Goal: Check status: Check status

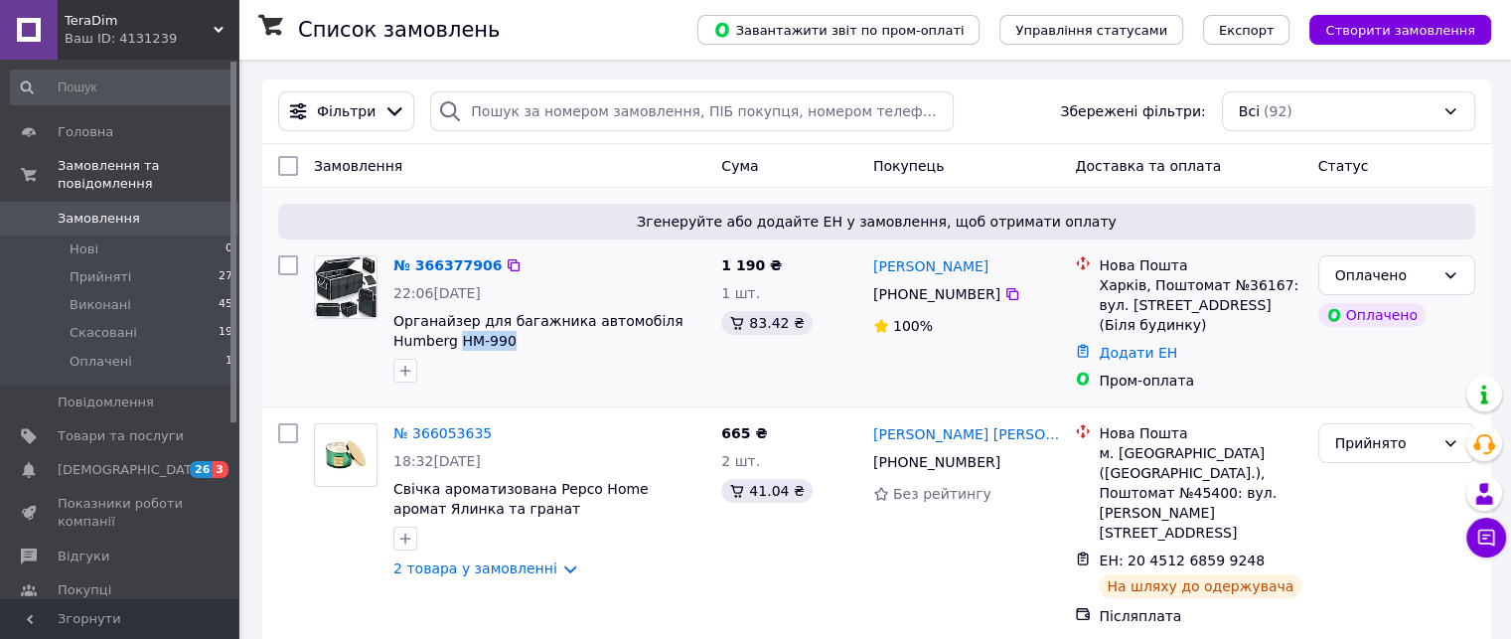
drag, startPoint x: 453, startPoint y: 337, endPoint x: 390, endPoint y: 337, distance: 62.6
click at [390, 337] on div "№ 366377906 22:06, 12.10.2025 Органайзер для багажника автомобіля Humberg HM-990" at bounding box center [550, 318] width 328 height 143
drag, startPoint x: 397, startPoint y: 334, endPoint x: 608, endPoint y: 366, distance: 213.0
click at [608, 366] on div at bounding box center [549, 371] width 320 height 32
click at [354, 300] on img at bounding box center [346, 287] width 62 height 62
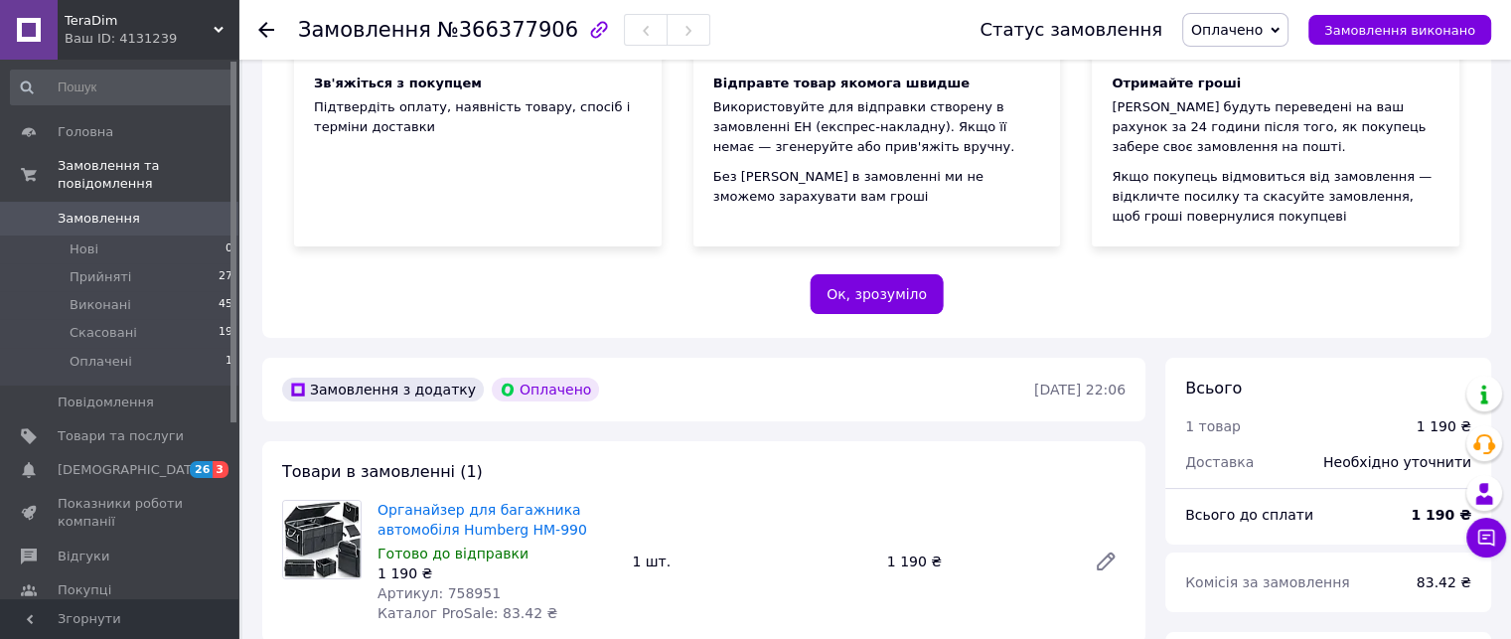
scroll to position [596, 0]
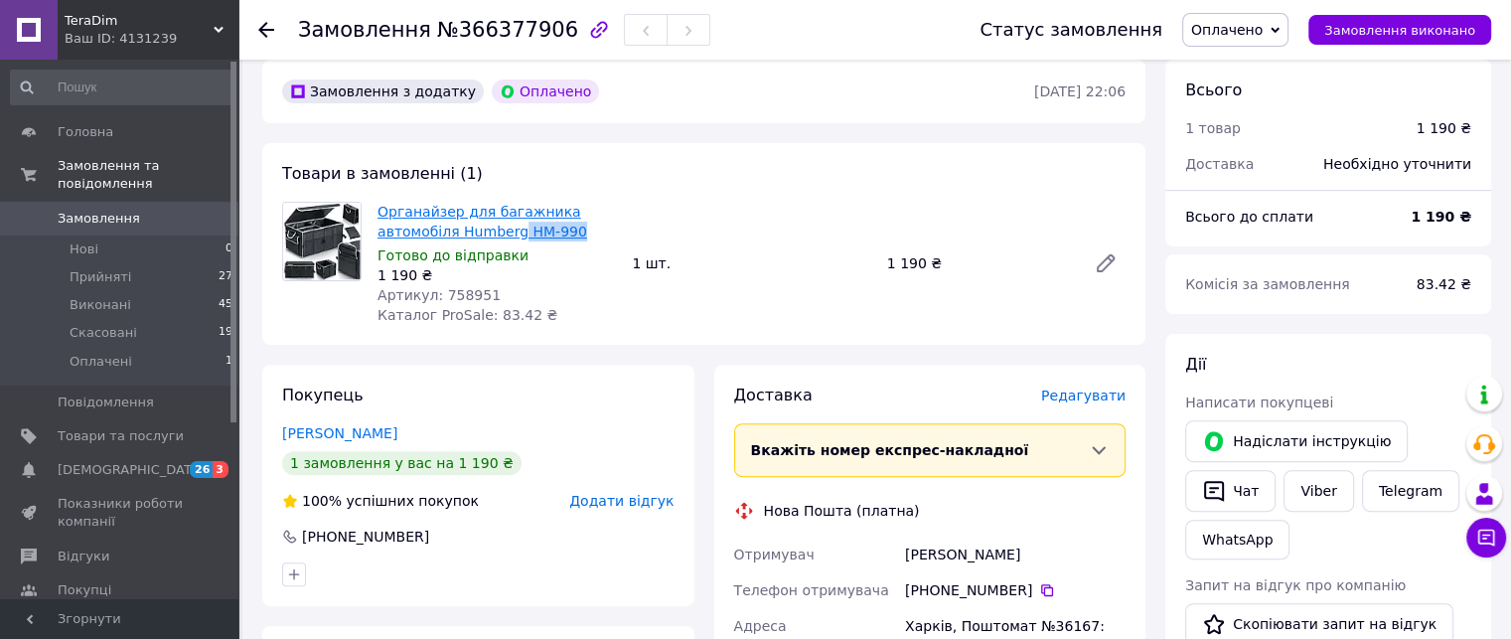
drag, startPoint x: 569, startPoint y: 230, endPoint x: 511, endPoint y: 227, distance: 58.7
click at [511, 227] on span "Органайзер для багажника автомобіля Humberg HM-990" at bounding box center [497, 222] width 238 height 40
copy link "HM-990"
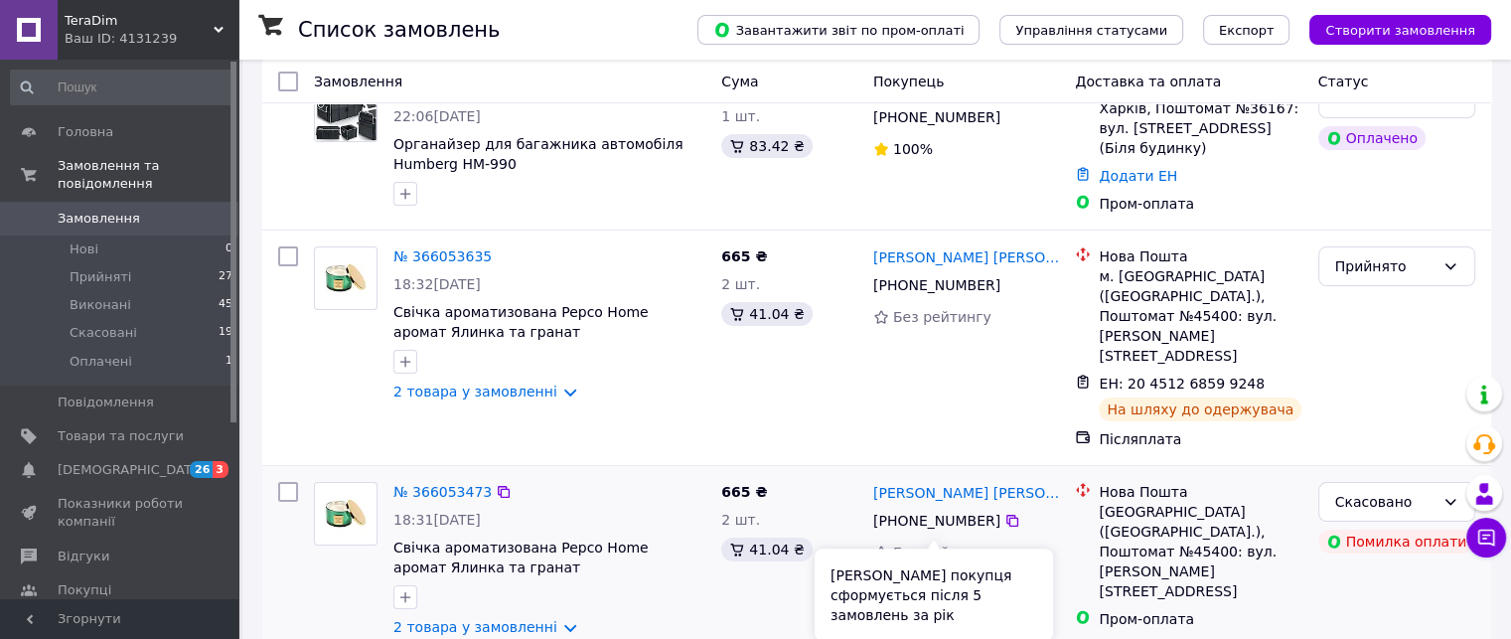
scroll to position [199, 0]
